Goal: Information Seeking & Learning: Learn about a topic

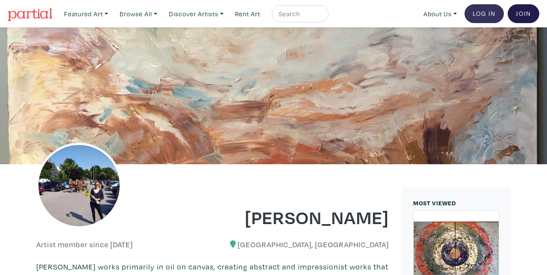
click at [478, 9] on link "Log In" at bounding box center [483, 13] width 39 height 19
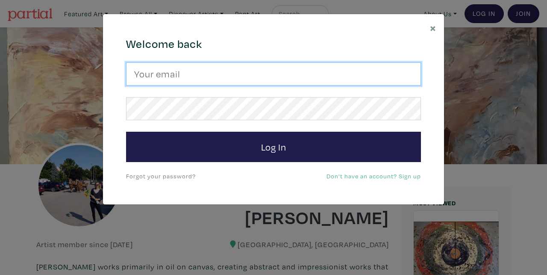
type input "gael.art@rogers.com"
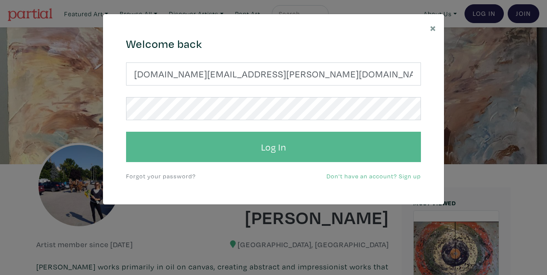
click at [236, 141] on button "Log In" at bounding box center [273, 147] width 295 height 31
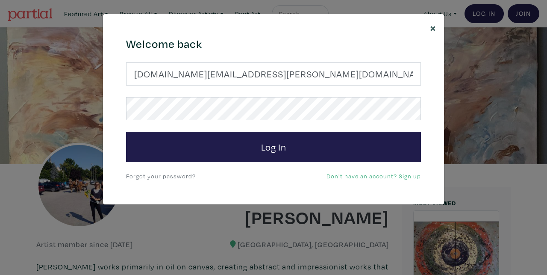
click at [434, 25] on span "×" at bounding box center [433, 27] width 6 height 15
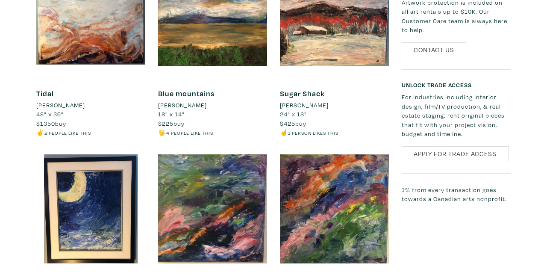
scroll to position [580, 0]
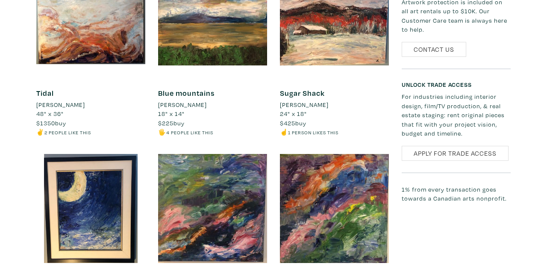
click at [47, 94] on link "Tidal" at bounding box center [45, 93] width 18 height 10
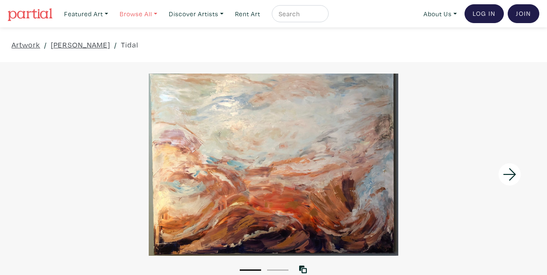
click at [105, 16] on link "Browse All" at bounding box center [86, 14] width 52 height 18
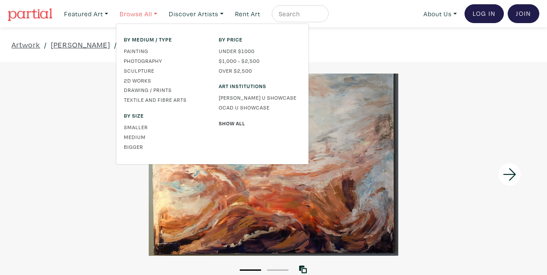
click at [116, 16] on link "Browse All" at bounding box center [138, 14] width 45 height 18
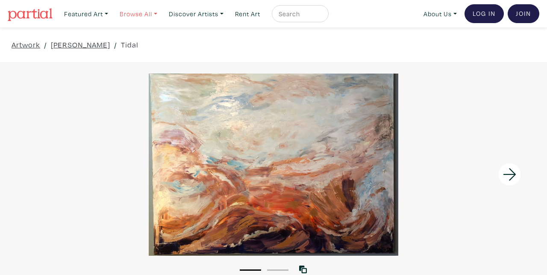
click at [105, 16] on link "Browse All" at bounding box center [86, 14] width 52 height 18
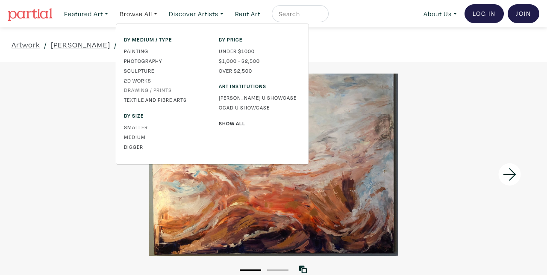
scroll to position [8, 0]
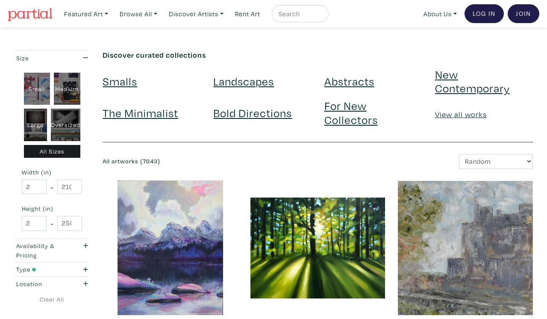
click at [249, 81] on link "Landscapes" at bounding box center [243, 80] width 61 height 15
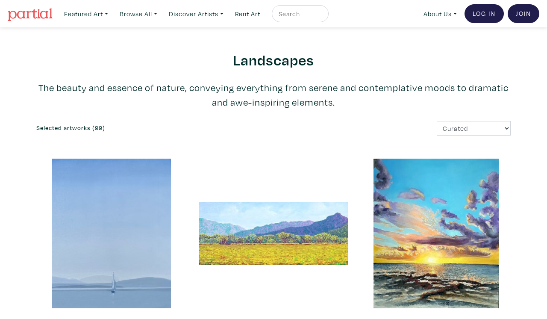
click at [62, 129] on h6 "Selected artworks (99)" at bounding box center [151, 127] width 231 height 7
click at [95, 14] on link "Browse All" at bounding box center [86, 14] width 52 height 18
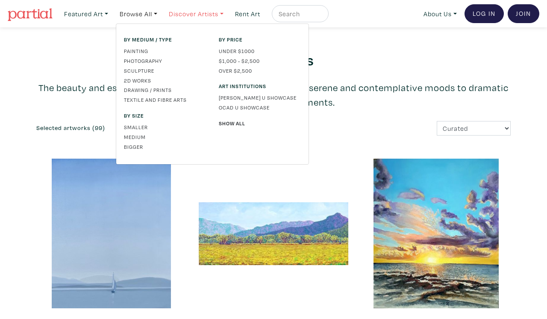
click at [112, 15] on link "Discover Artists" at bounding box center [86, 14] width 52 height 18
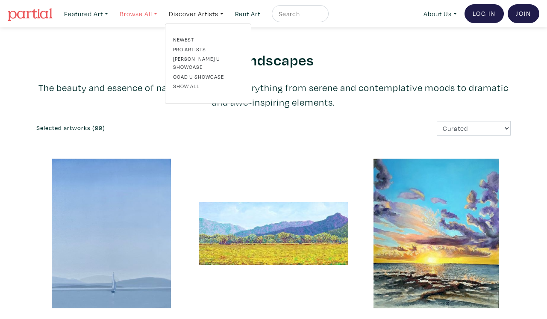
click at [92, 12] on link "Browse All" at bounding box center [86, 14] width 52 height 18
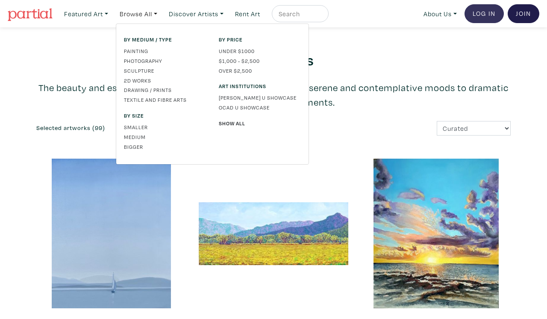
click at [481, 10] on link "Log In" at bounding box center [483, 13] width 39 height 19
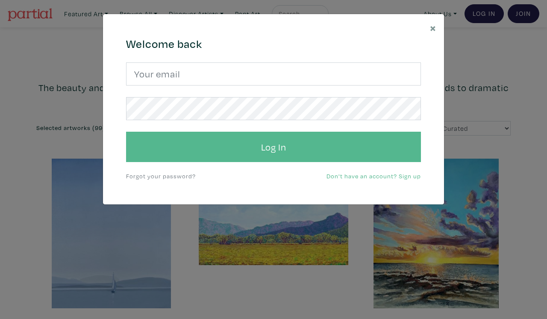
click at [272, 143] on button "Log In" at bounding box center [273, 147] width 295 height 31
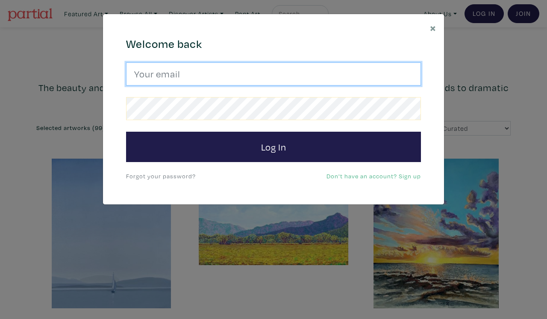
type input "[DOMAIN_NAME][EMAIL_ADDRESS][PERSON_NAME][DOMAIN_NAME]"
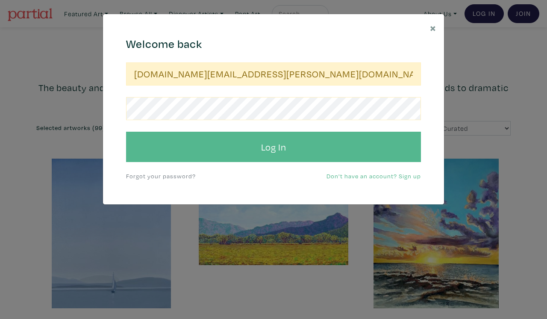
click at [276, 148] on button "Log In" at bounding box center [273, 147] width 295 height 31
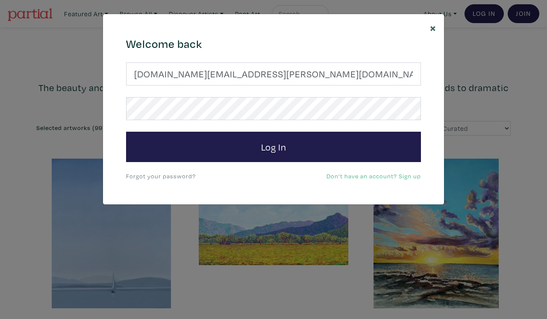
click at [433, 26] on span "×" at bounding box center [433, 27] width 6 height 15
